Goal: Download file/media

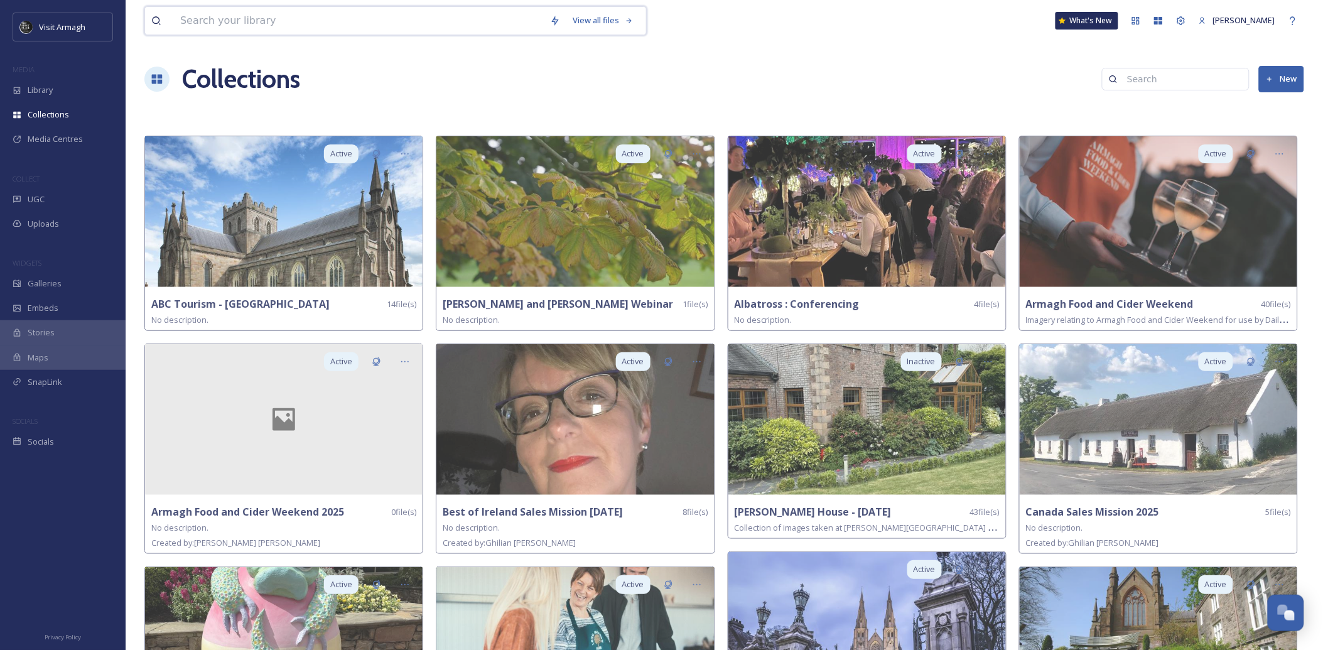
click at [284, 25] on input at bounding box center [359, 21] width 370 height 28
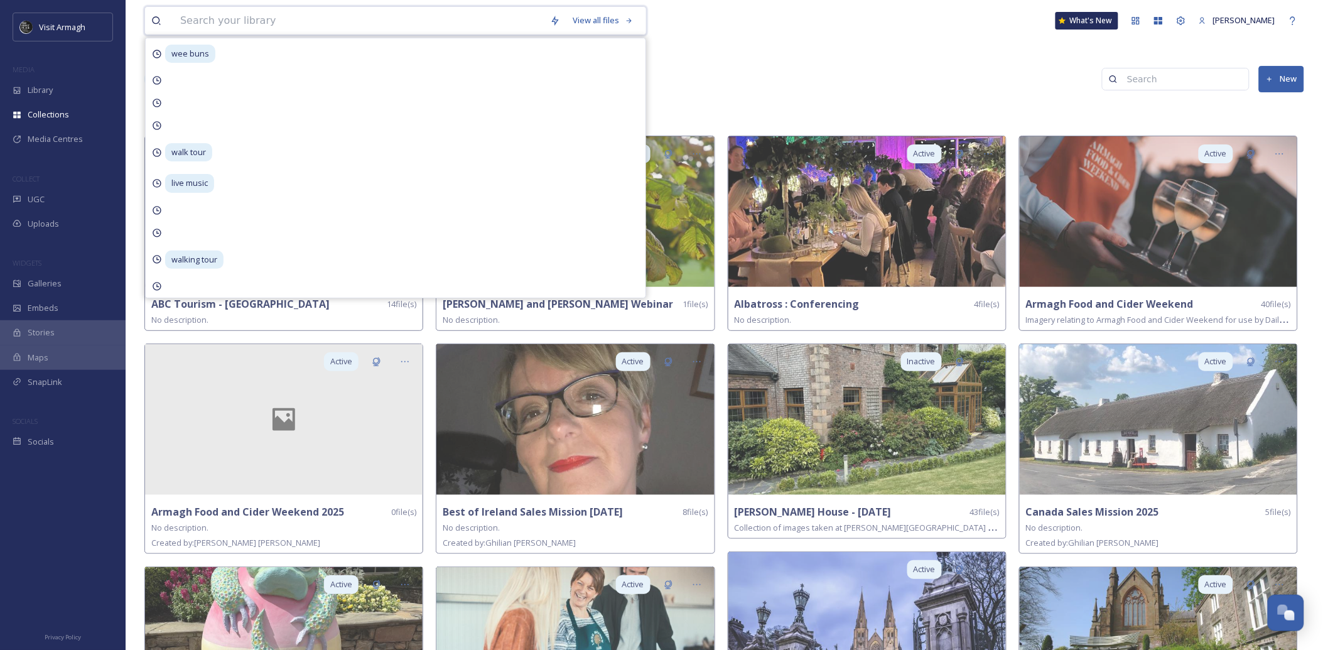
scroll to position [3524, 0]
type input "cider"
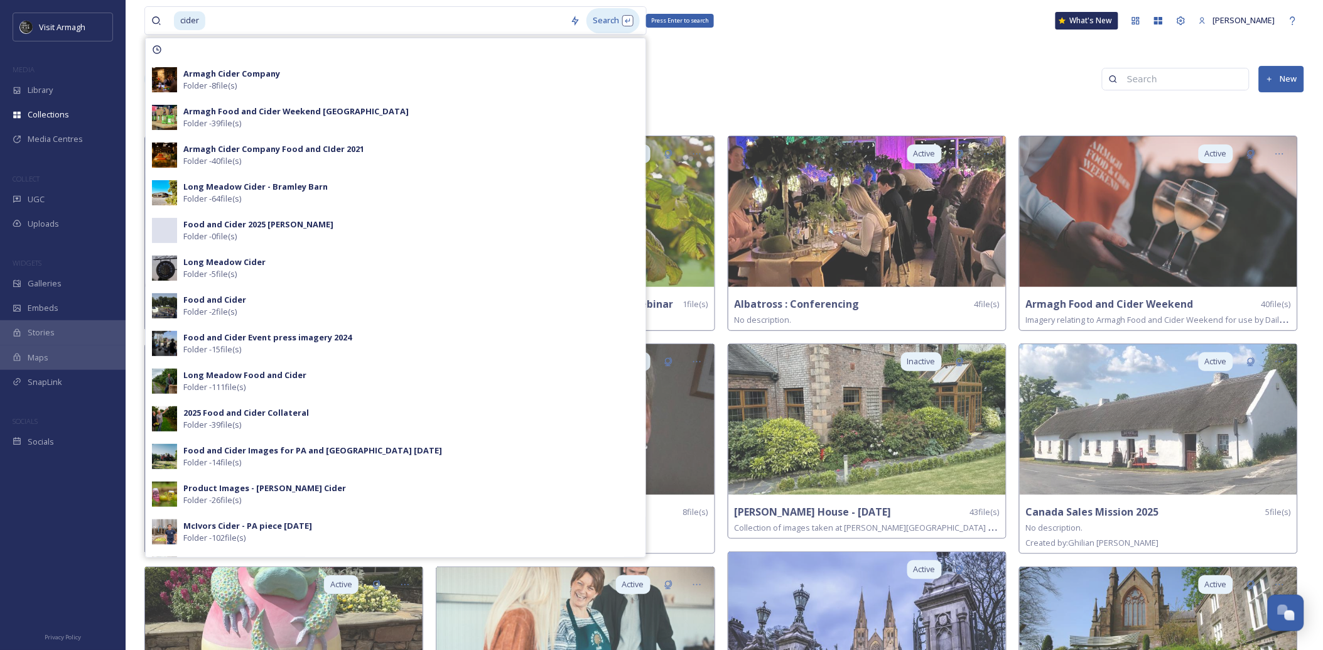
click at [598, 16] on div "Search Press Enter to search" at bounding box center [612, 20] width 53 height 24
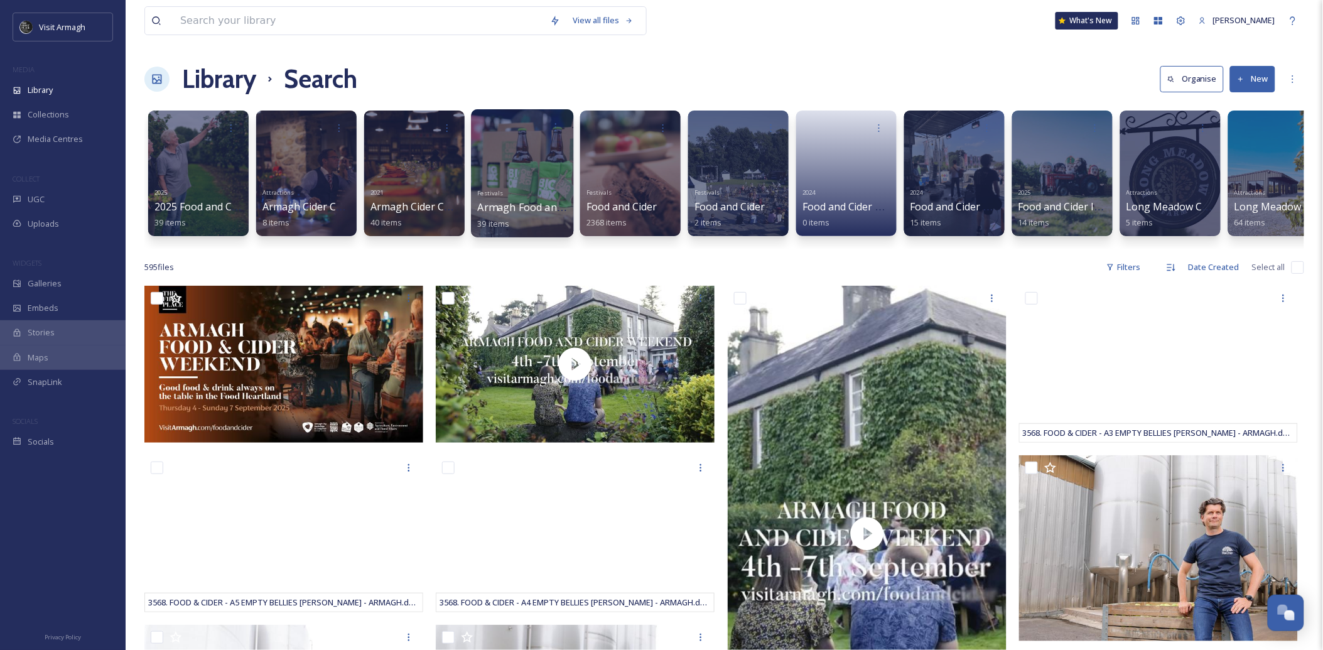
click at [516, 190] on div "Festivals Armagh Food and Cider Weekend Solitude Park 39 items" at bounding box center [523, 207] width 90 height 46
click at [544, 161] on div at bounding box center [522, 173] width 102 height 128
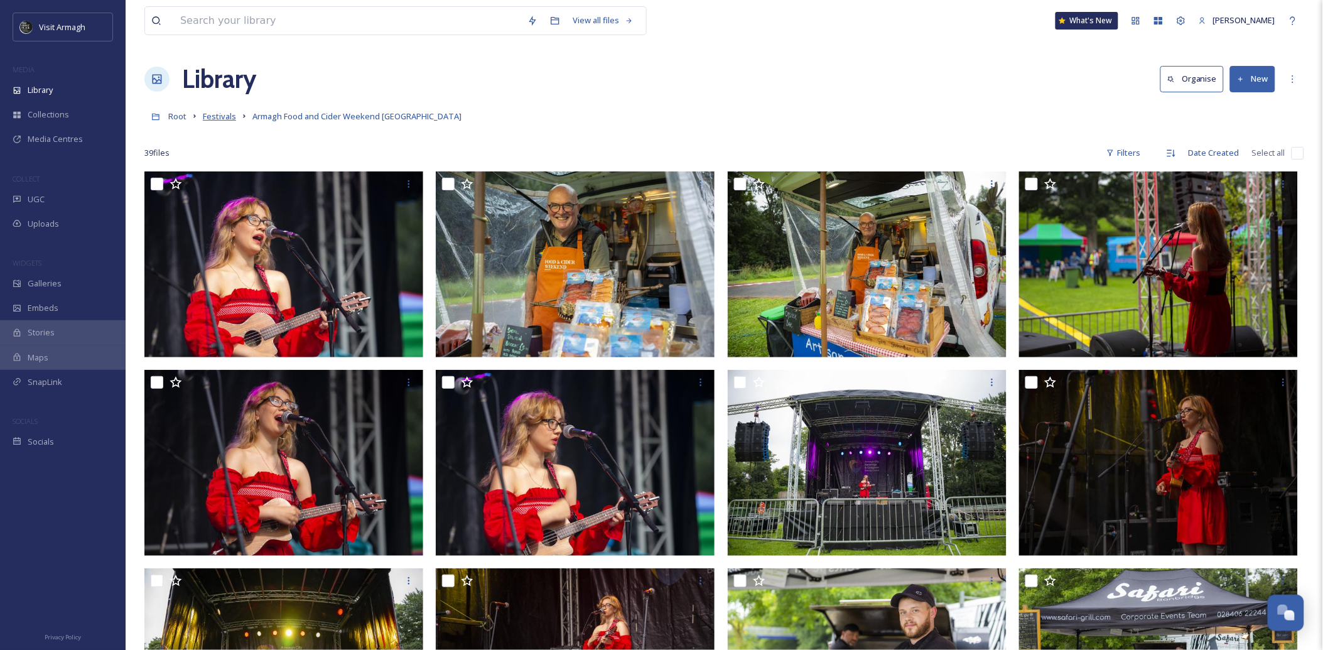
click at [221, 119] on span "Festivals" at bounding box center [219, 115] width 33 height 11
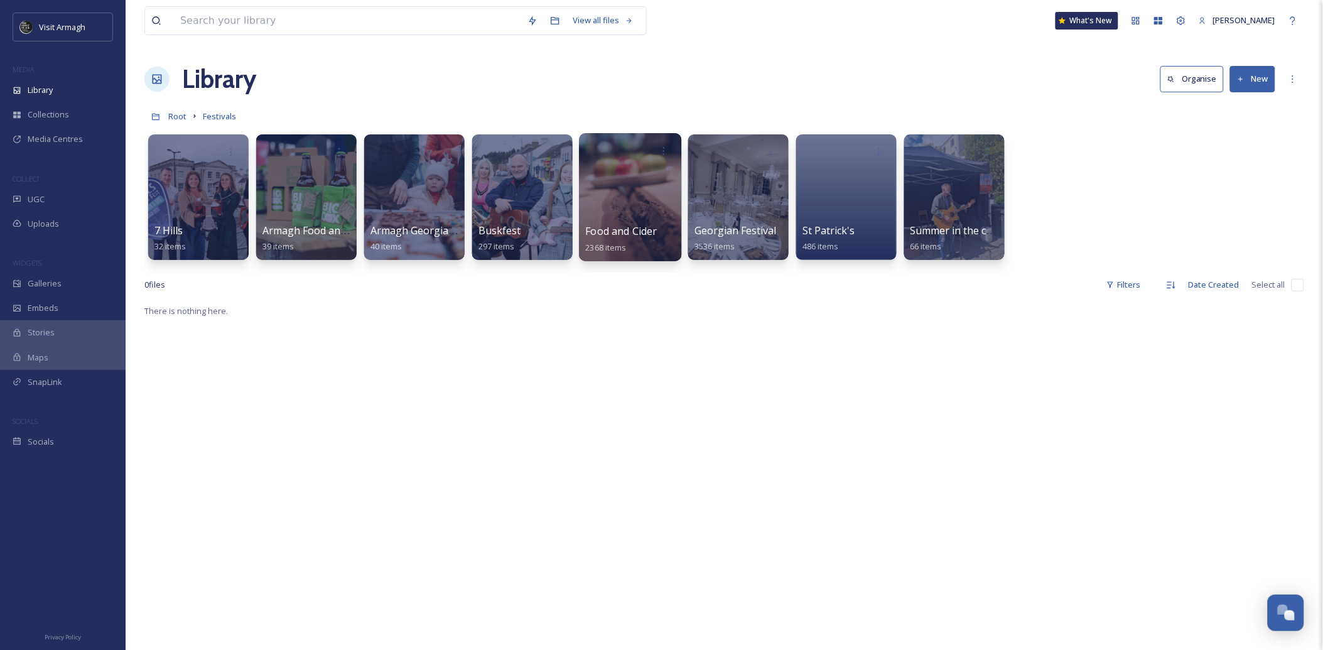
click at [637, 231] on span "Food and Cider" at bounding box center [622, 231] width 72 height 14
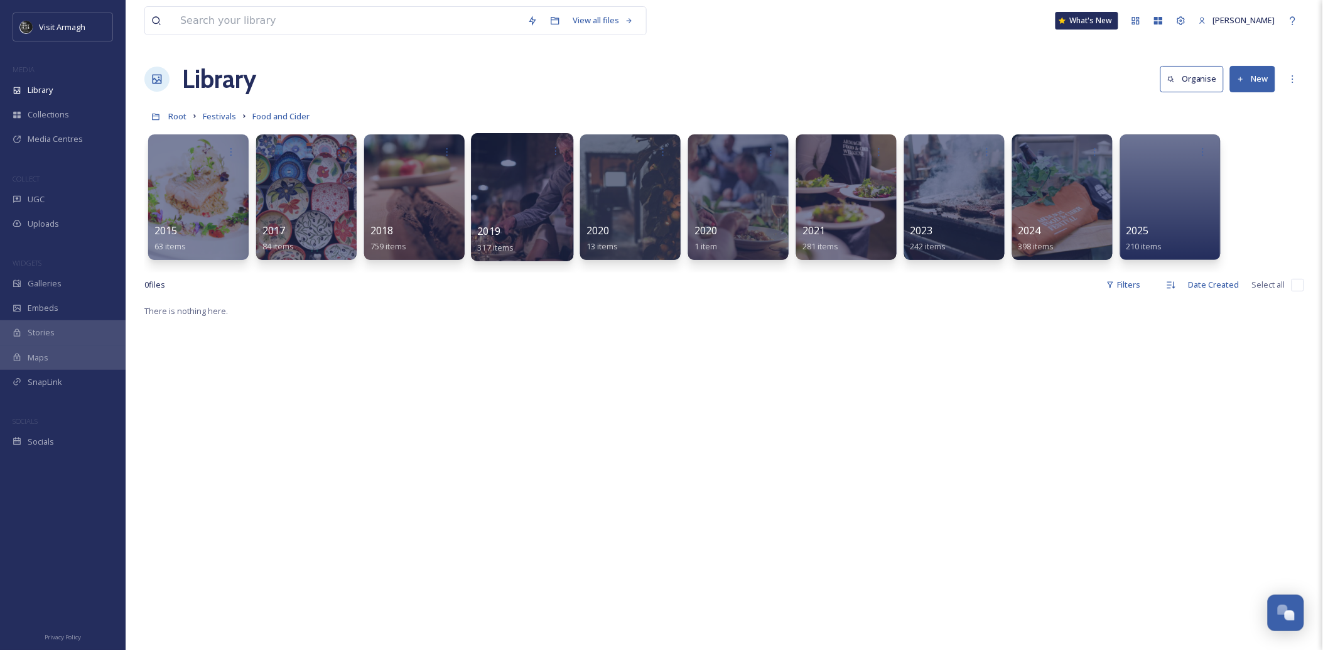
click at [500, 222] on div at bounding box center [522, 197] width 102 height 128
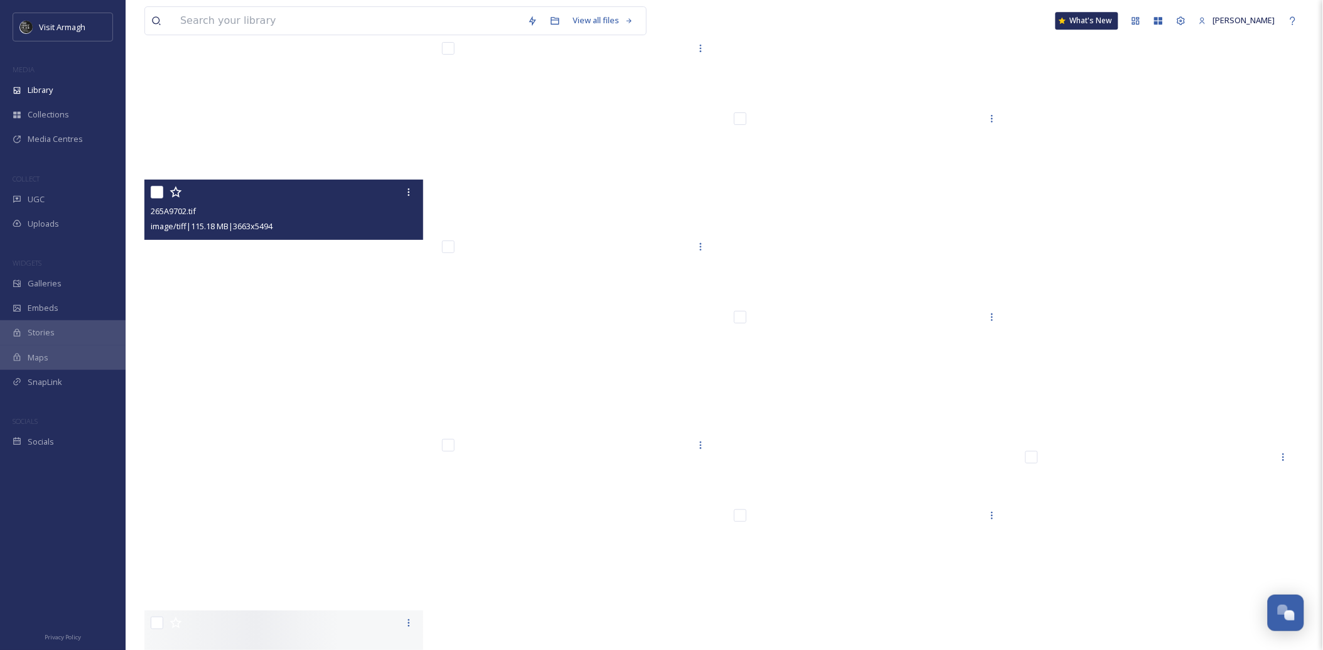
scroll to position [8312, 0]
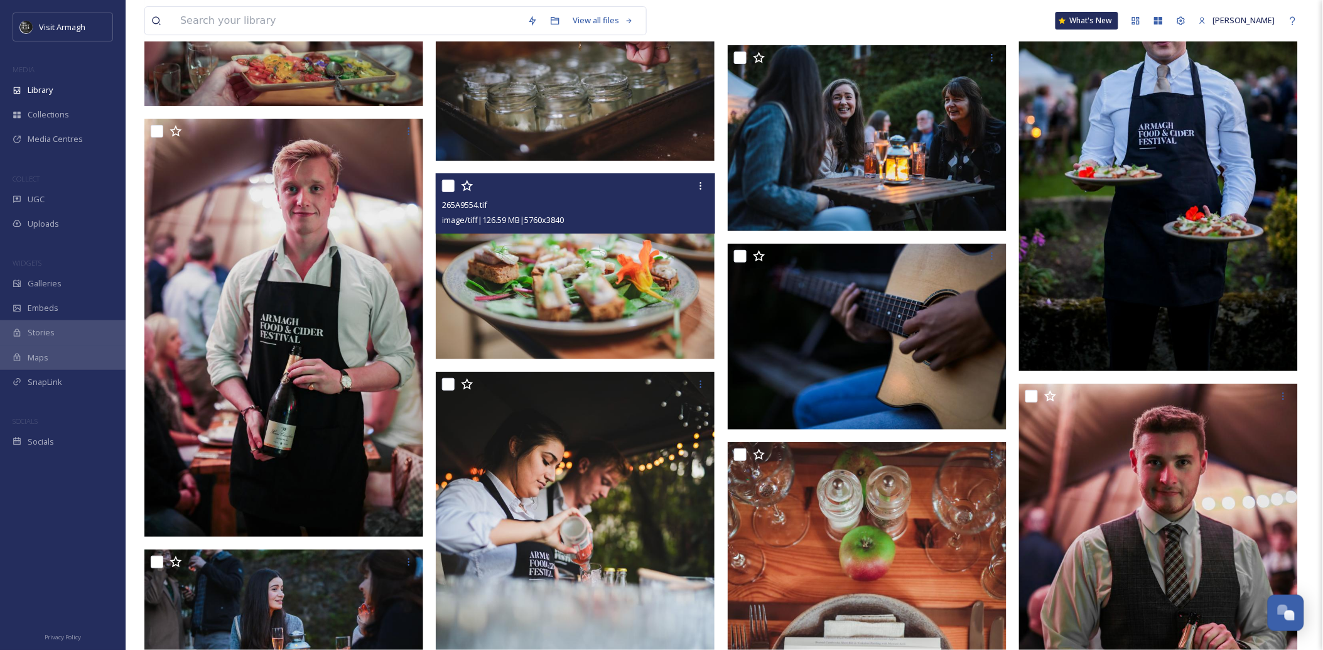
click at [446, 185] on input "checkbox" at bounding box center [448, 186] width 13 height 13
checkbox input "true"
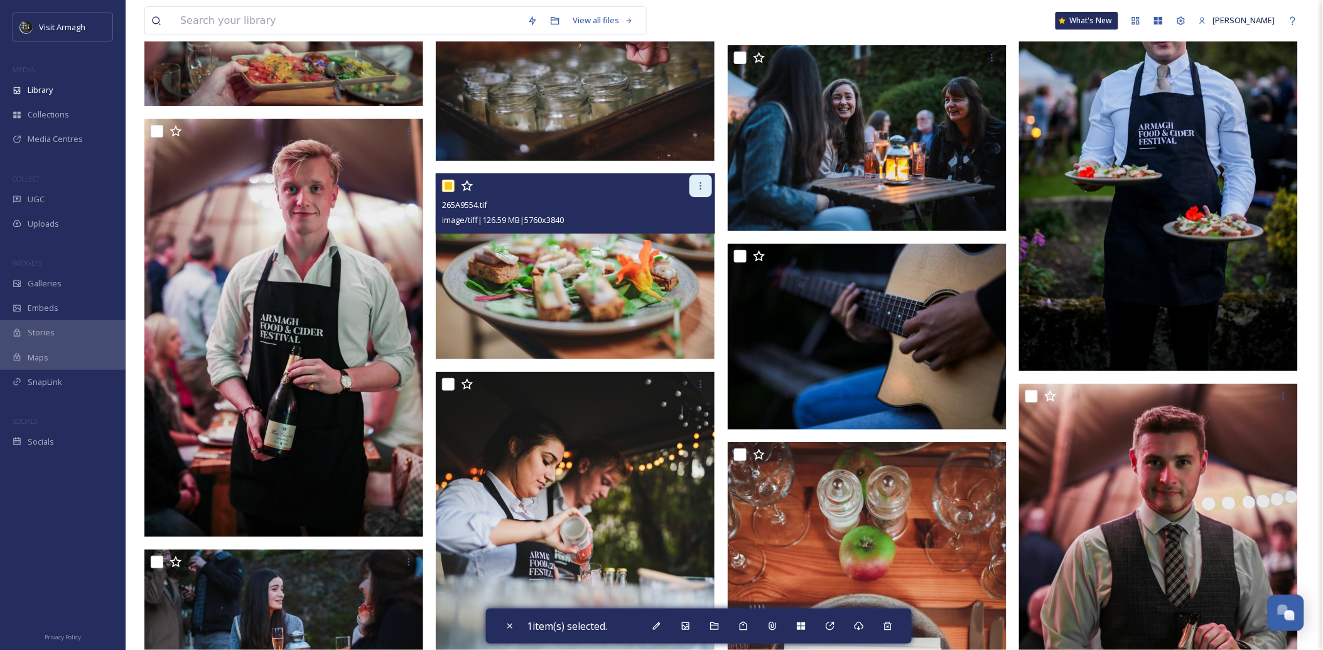
click at [701, 184] on icon at bounding box center [701, 186] width 10 height 10
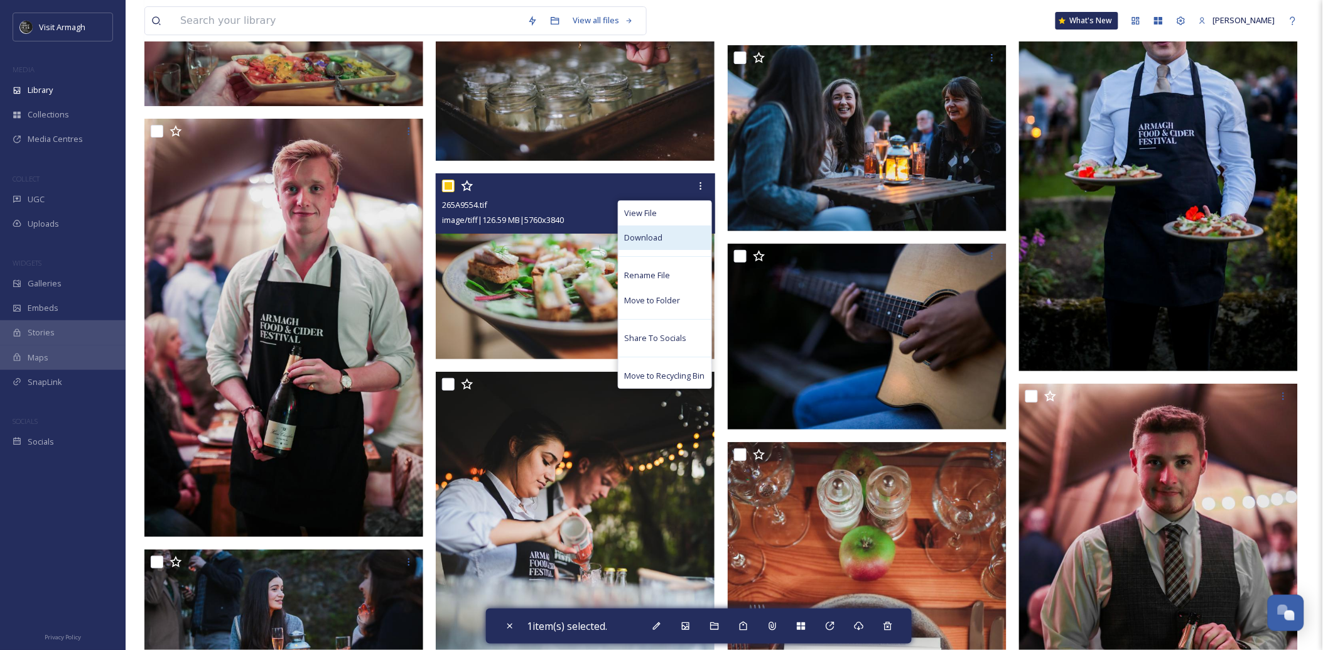
click at [654, 234] on span "Download" at bounding box center [644, 238] width 38 height 12
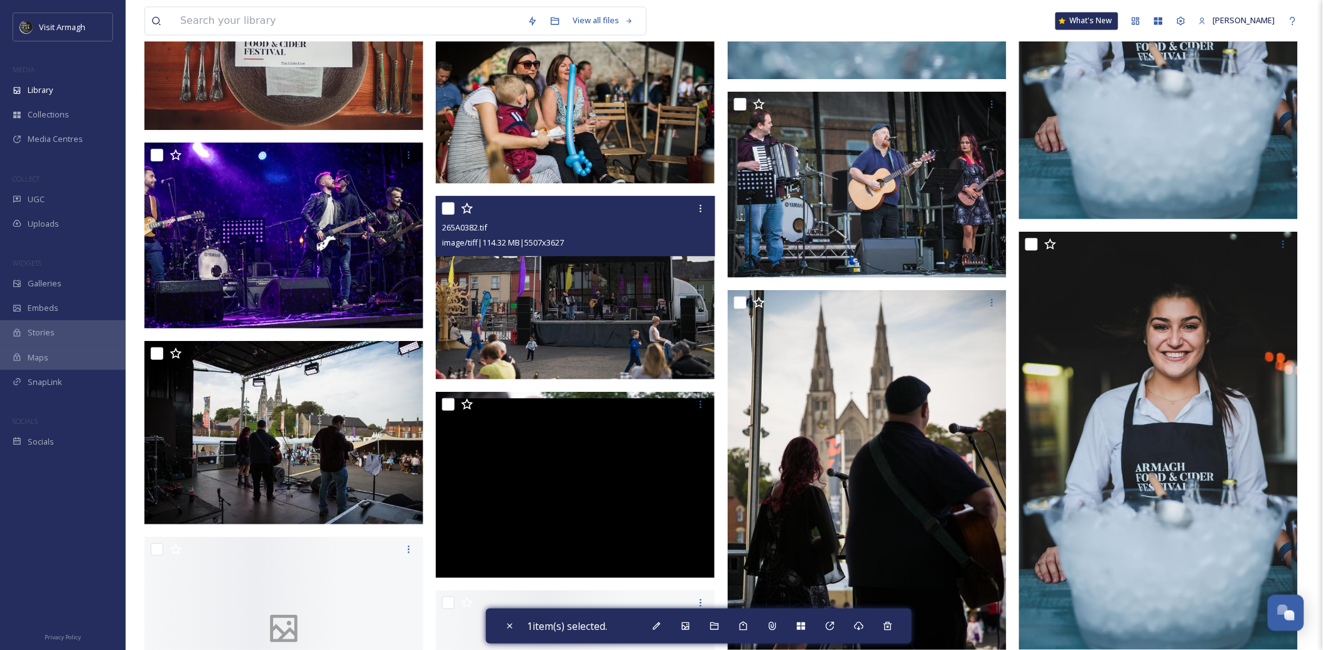
scroll to position [9846, 0]
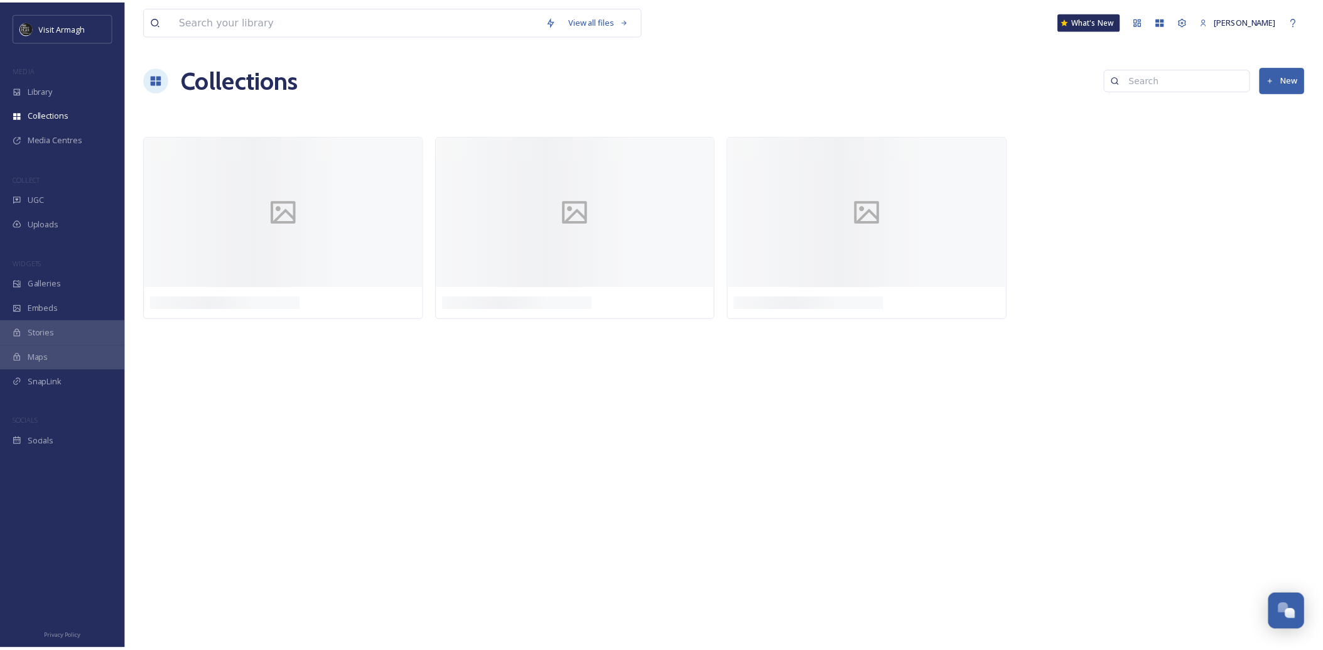
scroll to position [3523, 0]
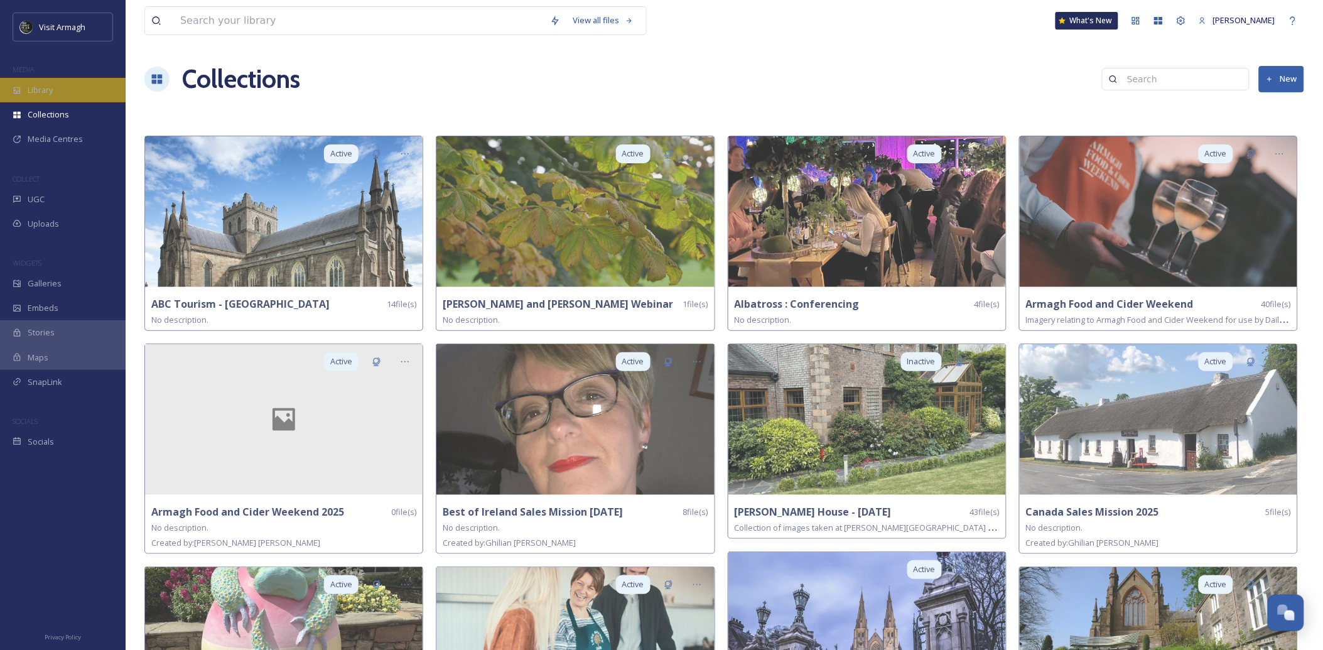
click at [36, 85] on span "Library" at bounding box center [40, 90] width 25 height 12
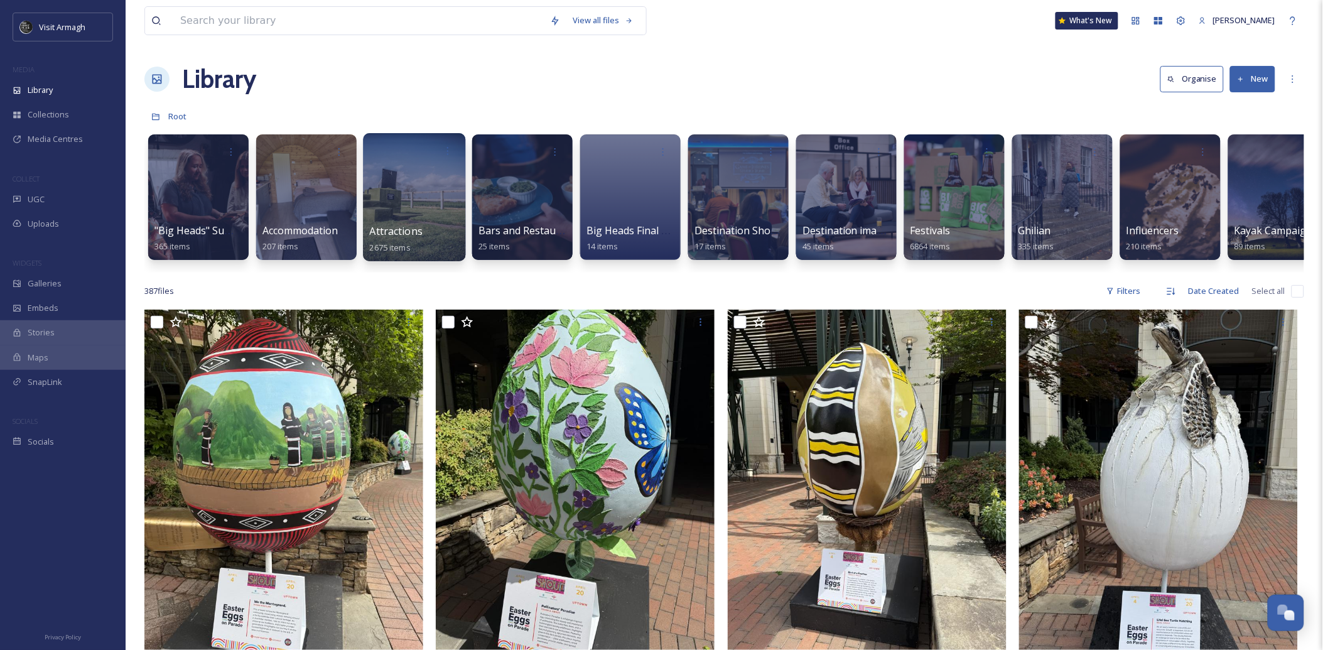
click at [419, 199] on div at bounding box center [414, 197] width 102 height 128
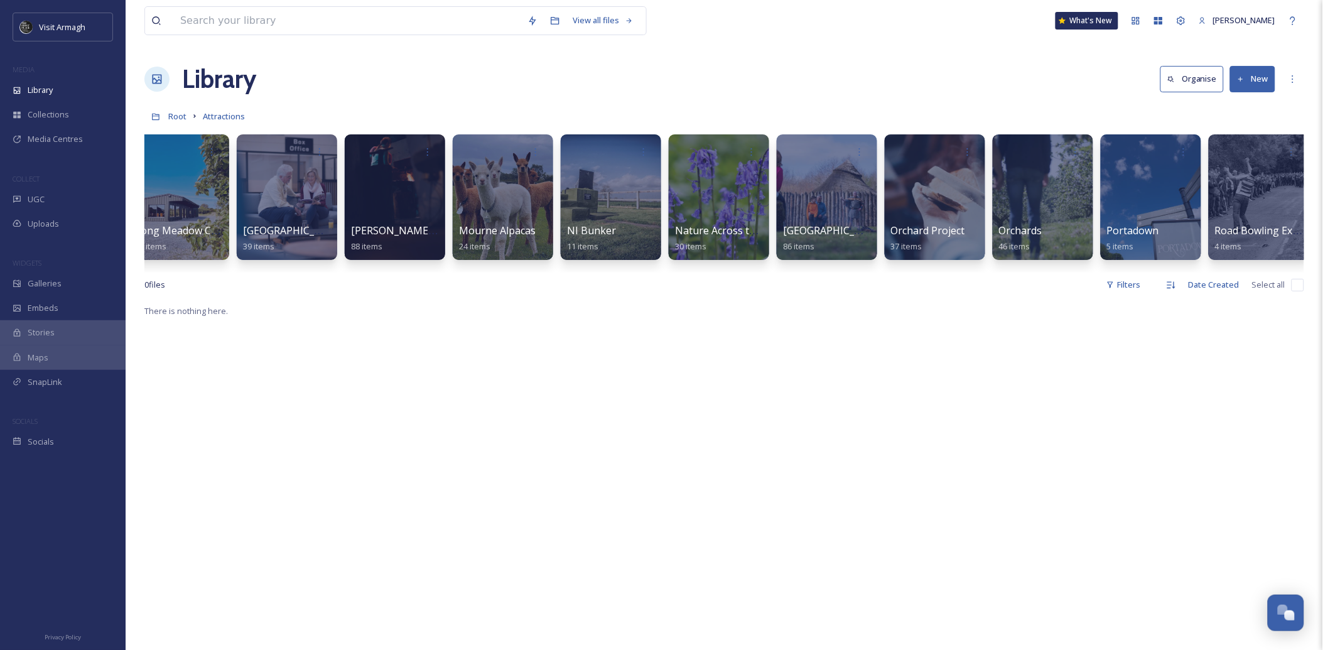
scroll to position [0, 2233]
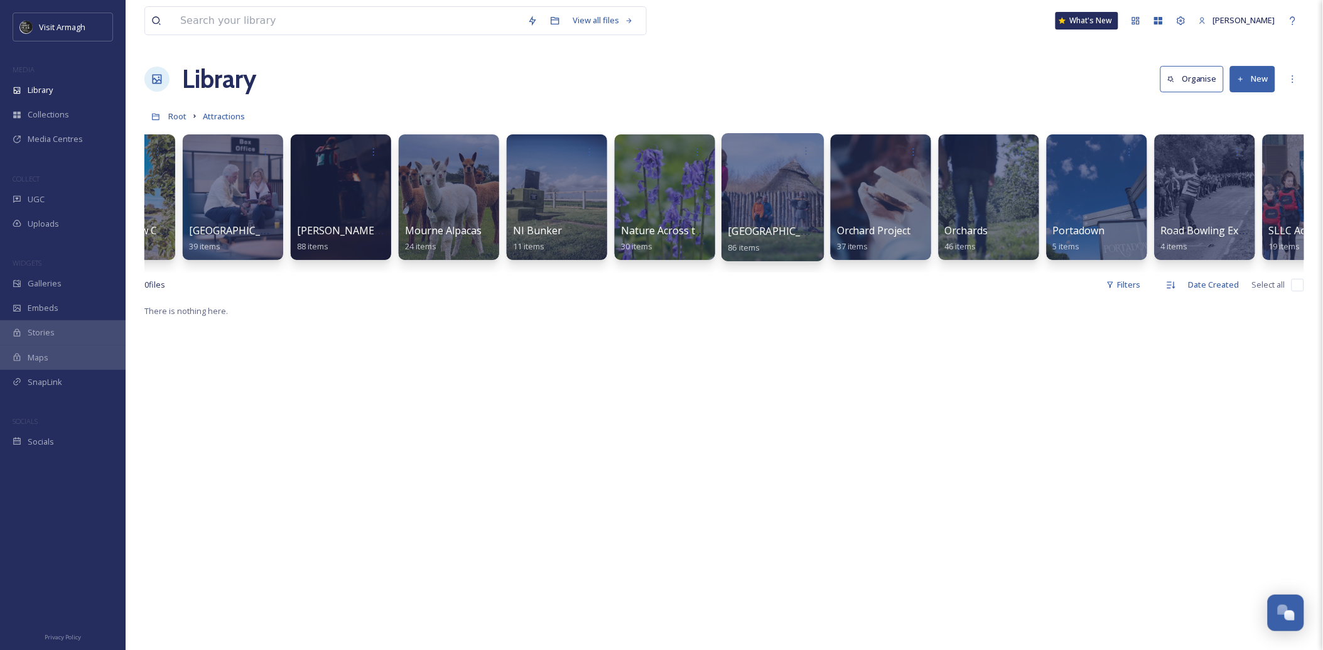
click at [776, 202] on div at bounding box center [772, 197] width 102 height 128
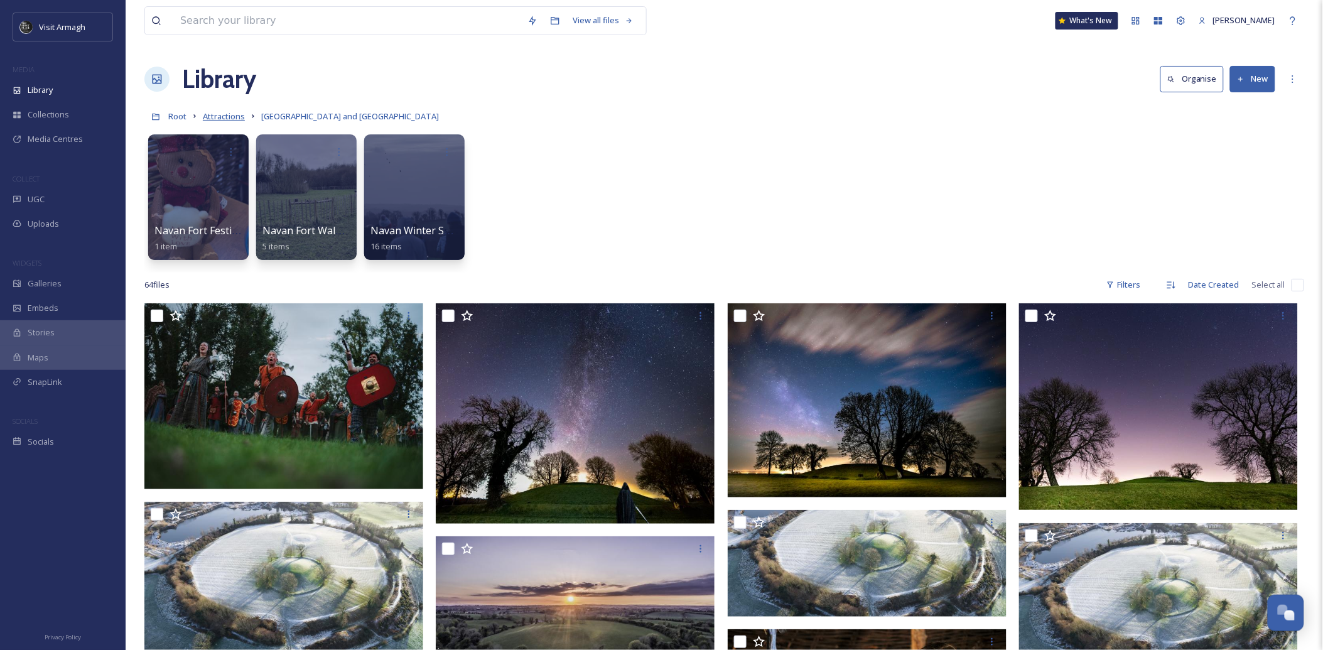
click at [217, 121] on span "Attractions" at bounding box center [224, 115] width 42 height 11
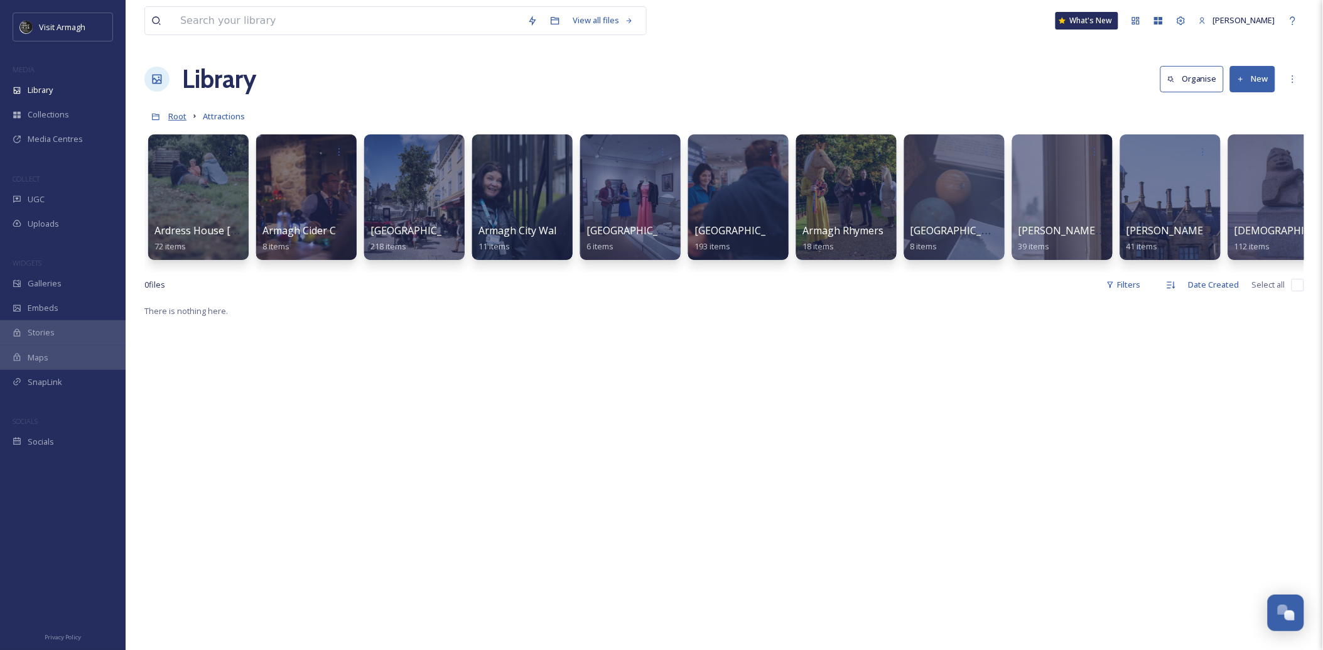
click at [177, 119] on span "Root" at bounding box center [177, 115] width 18 height 11
